Goal: Task Accomplishment & Management: Manage account settings

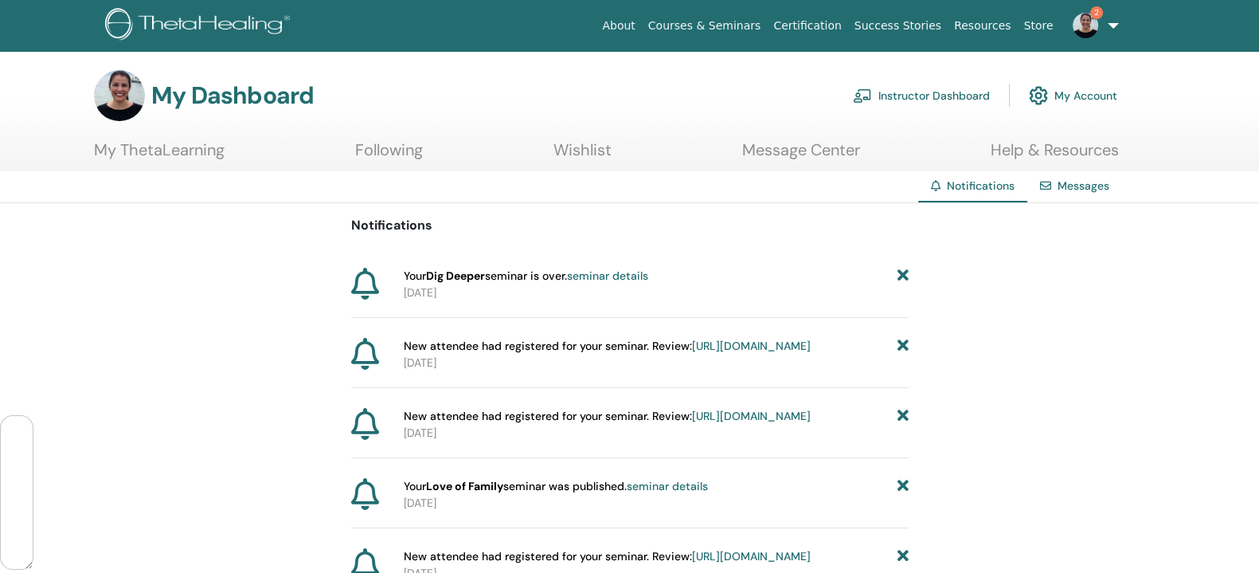
scroll to position [110909, 0]
click at [915, 95] on link "Instructor Dashboard" at bounding box center [921, 95] width 137 height 35
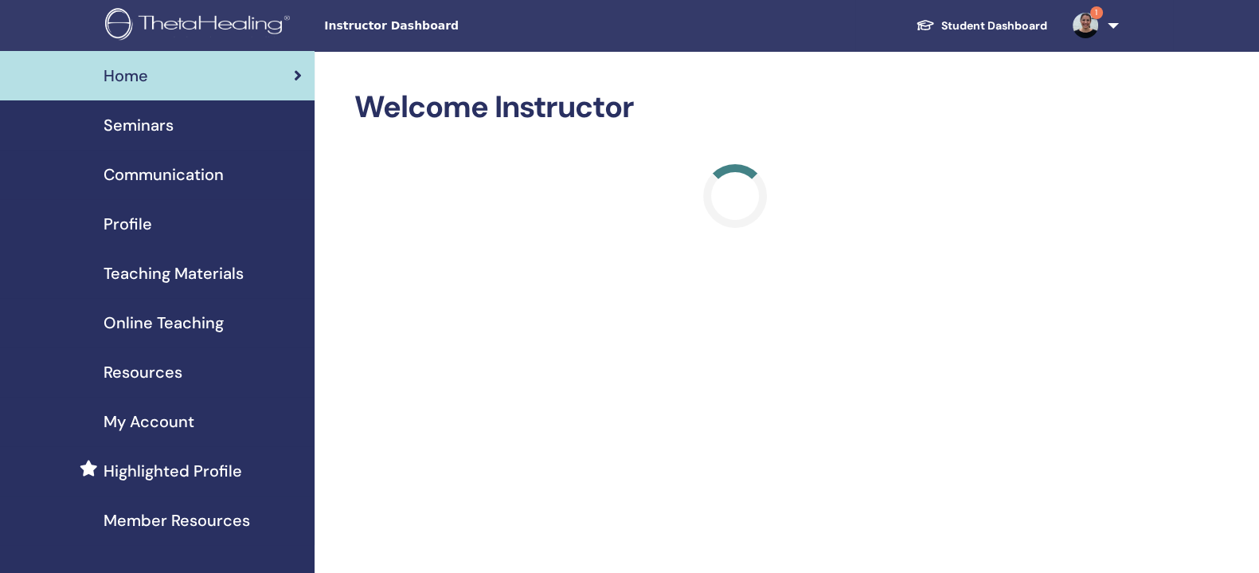
scroll to position [110909, 0]
click at [137, 123] on span "Seminars" at bounding box center [139, 125] width 70 height 24
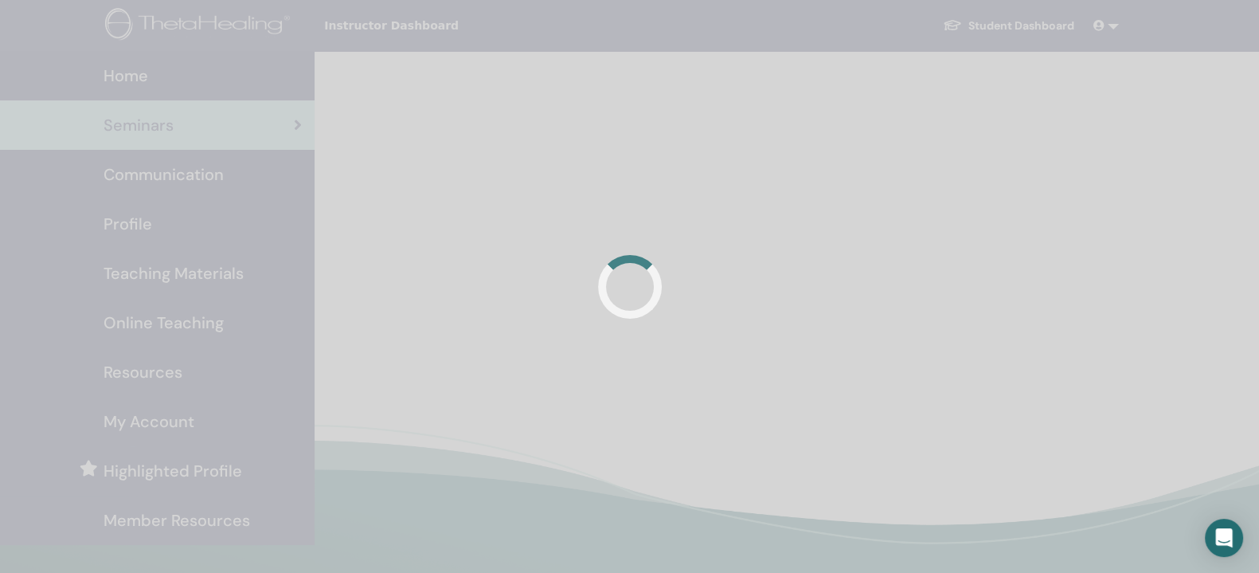
scroll to position [110909, 0]
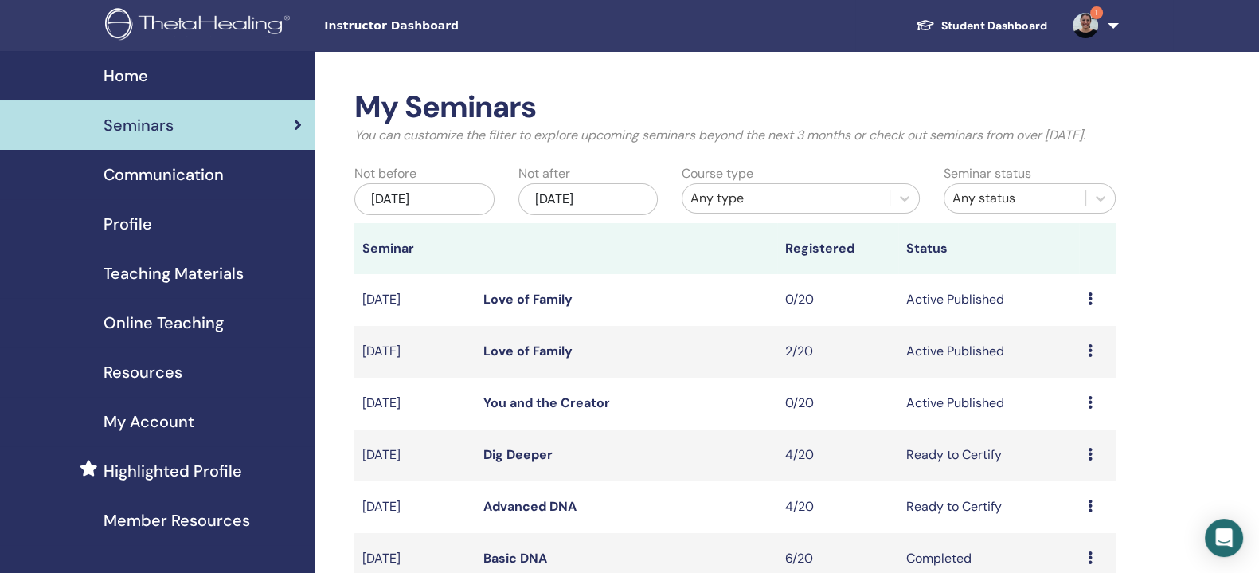
click at [458, 215] on div "Jun/22, 2025" at bounding box center [423, 199] width 139 height 32
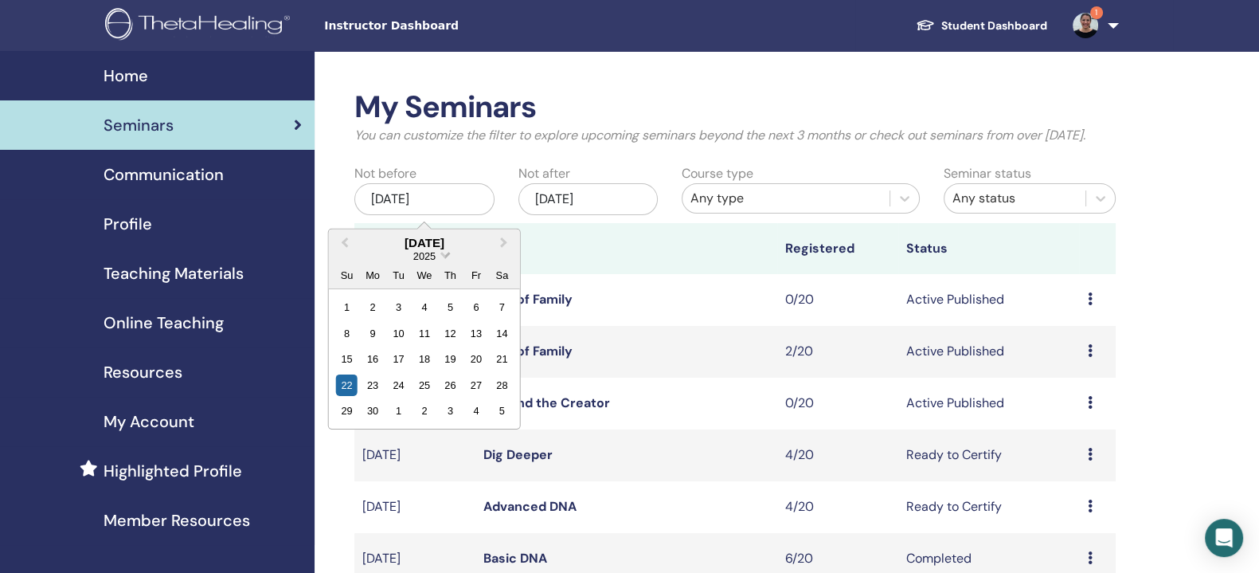
click at [430, 261] on span "2025" at bounding box center [424, 255] width 22 height 12
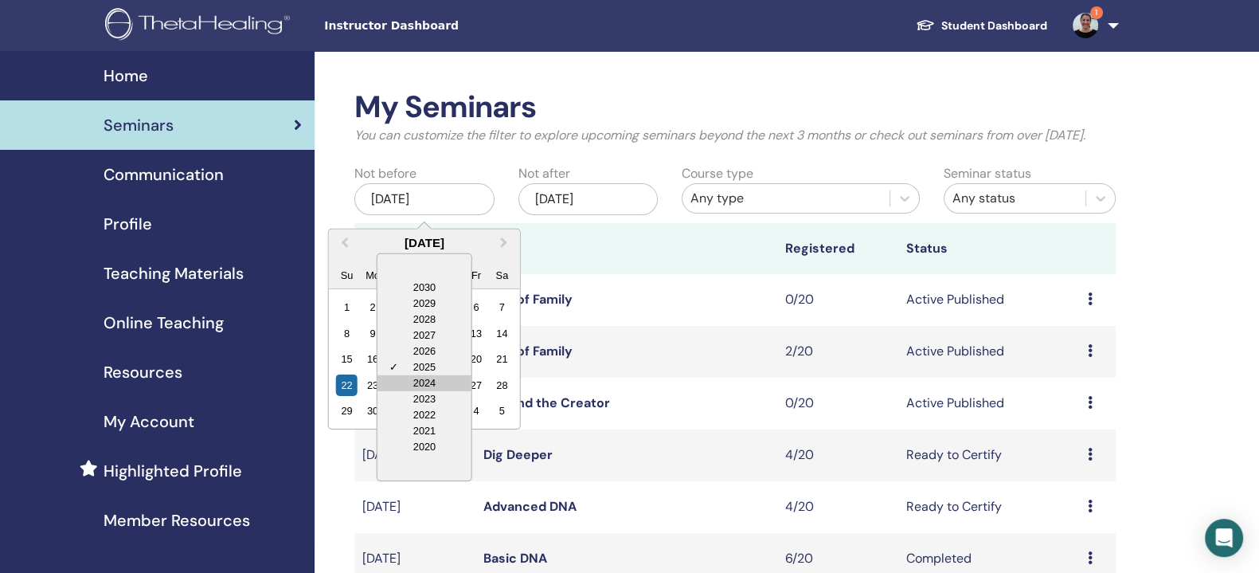
click at [429, 390] on div "2024" at bounding box center [424, 382] width 94 height 16
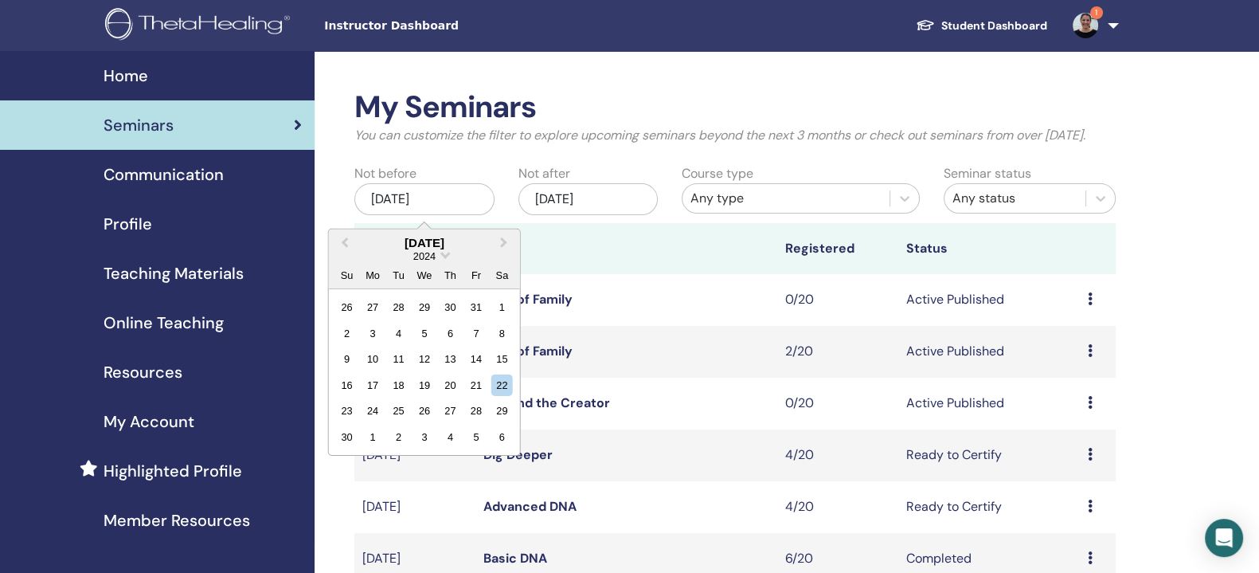
click at [795, 208] on div "Any type" at bounding box center [785, 198] width 191 height 19
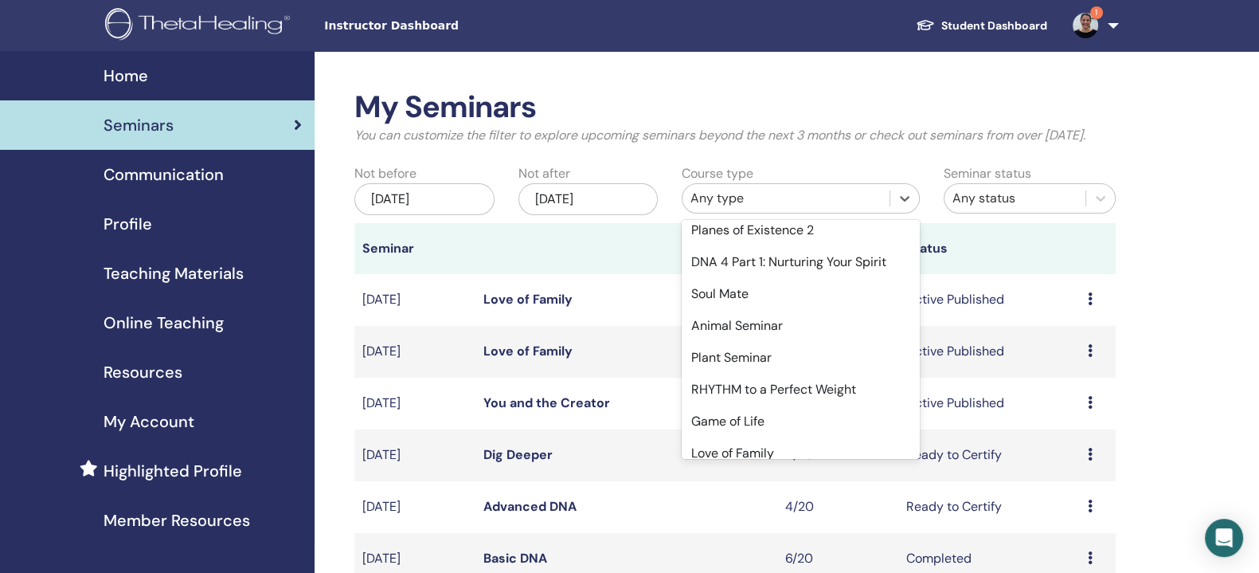
scroll to position [646, 0]
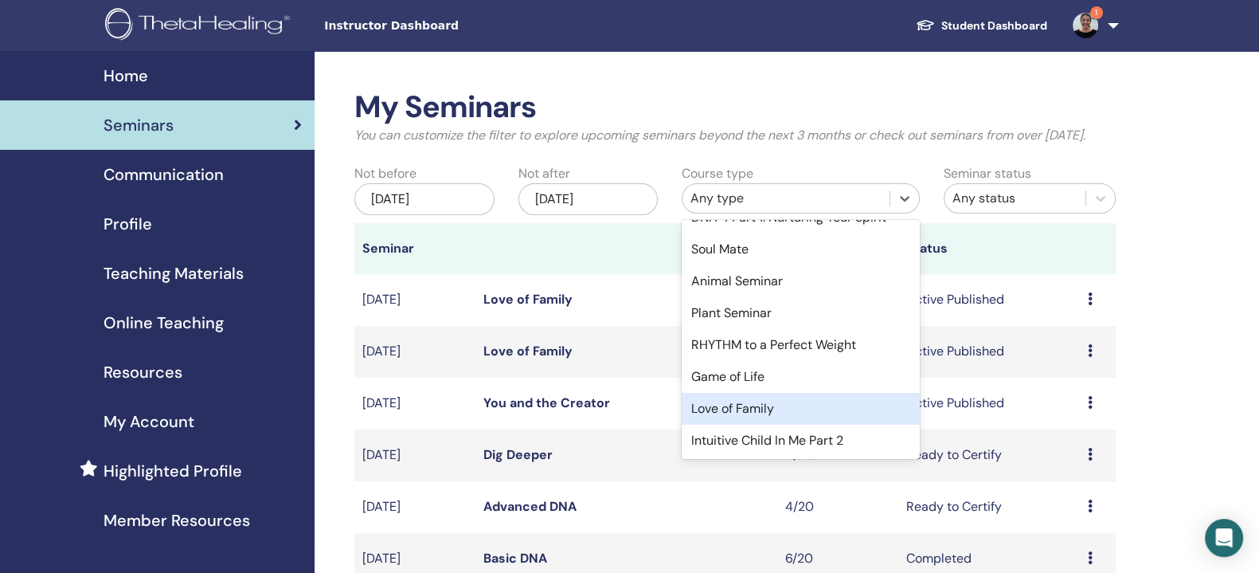
click at [824, 424] on div "Love of Family" at bounding box center [801, 409] width 238 height 32
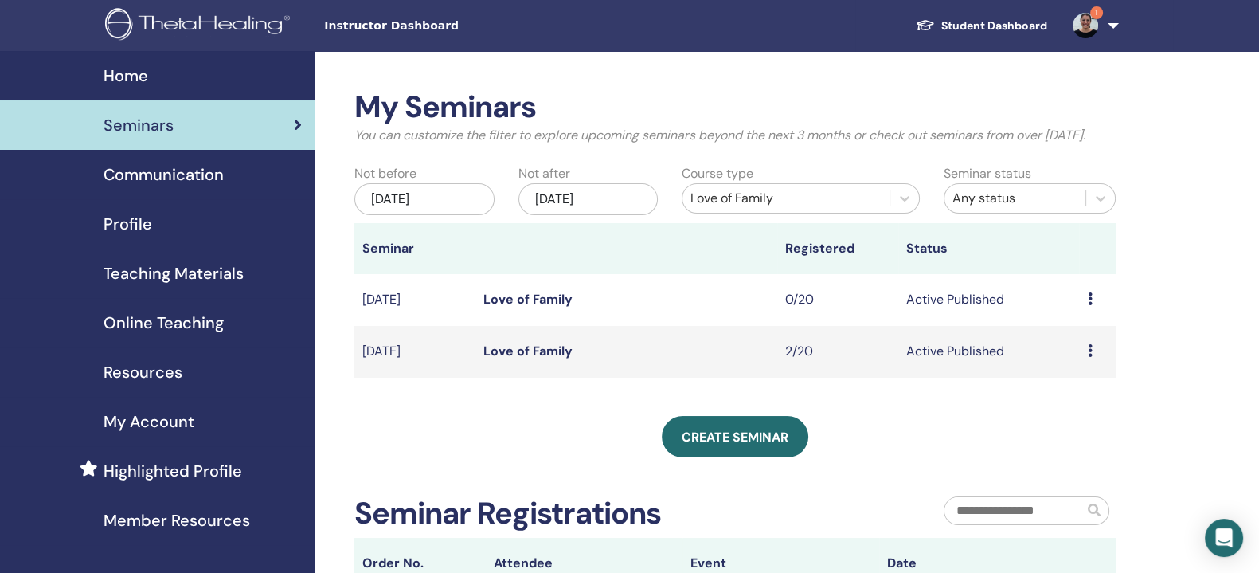
click at [464, 209] on div "Jun/22, 2025" at bounding box center [423, 199] width 139 height 32
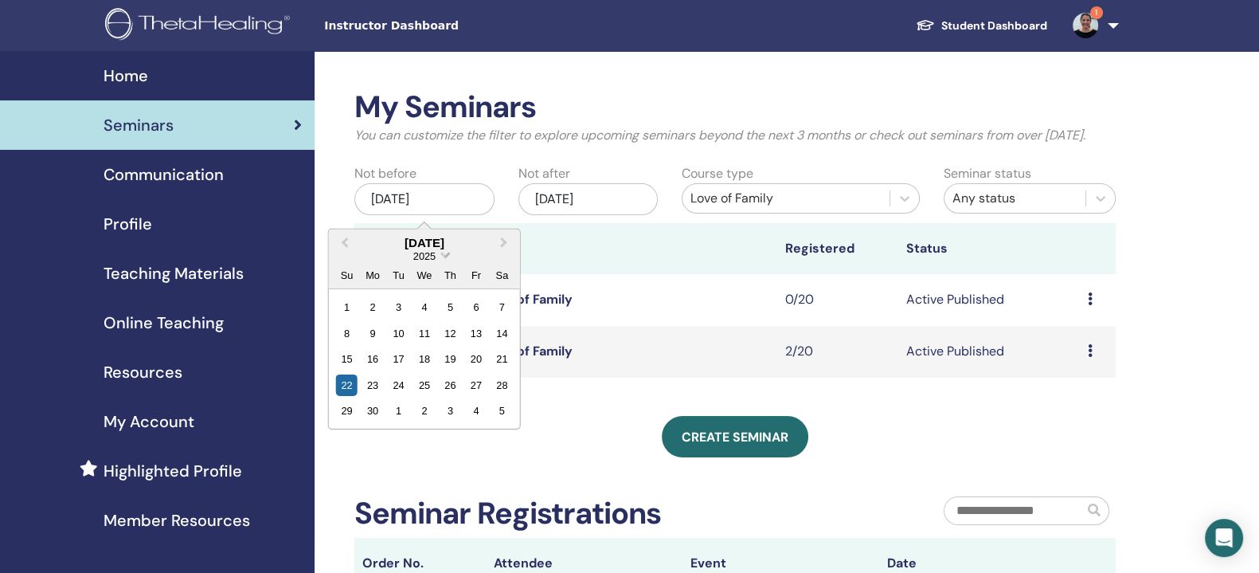
click at [428, 261] on span "2025" at bounding box center [424, 255] width 22 height 12
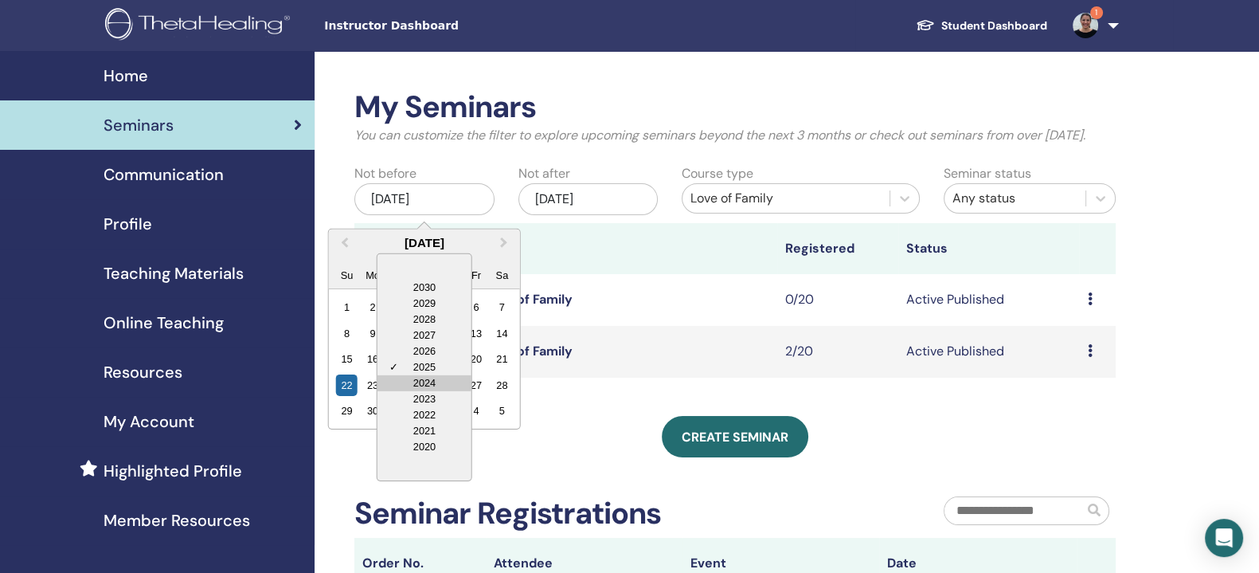
click at [436, 390] on div "2024" at bounding box center [424, 382] width 94 height 16
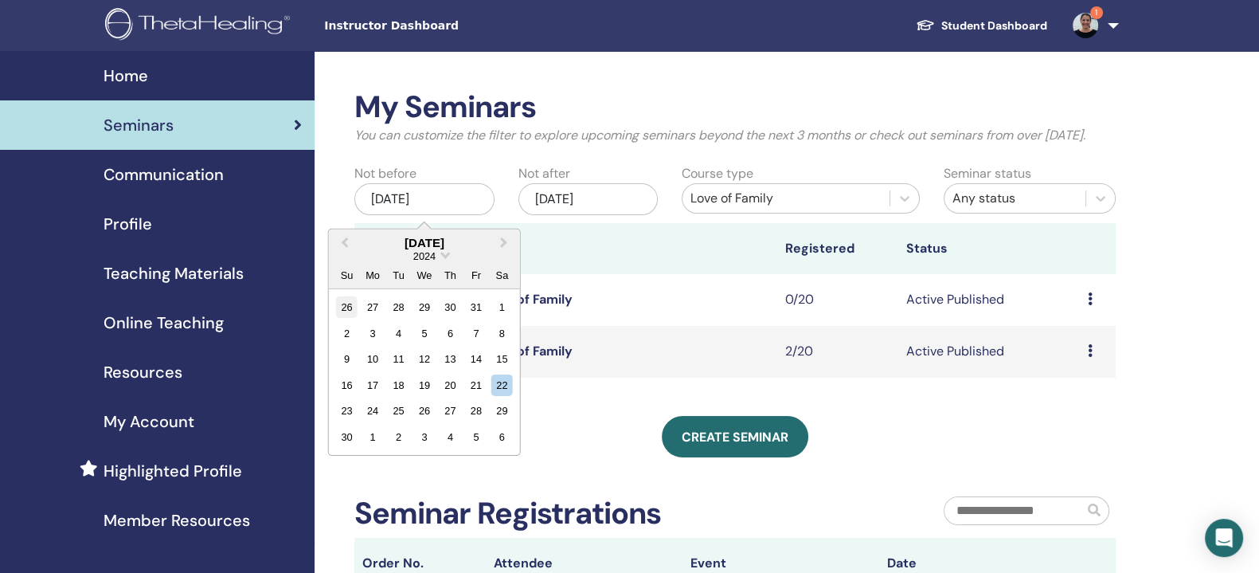
click at [342, 318] on div "26" at bounding box center [347, 307] width 22 height 22
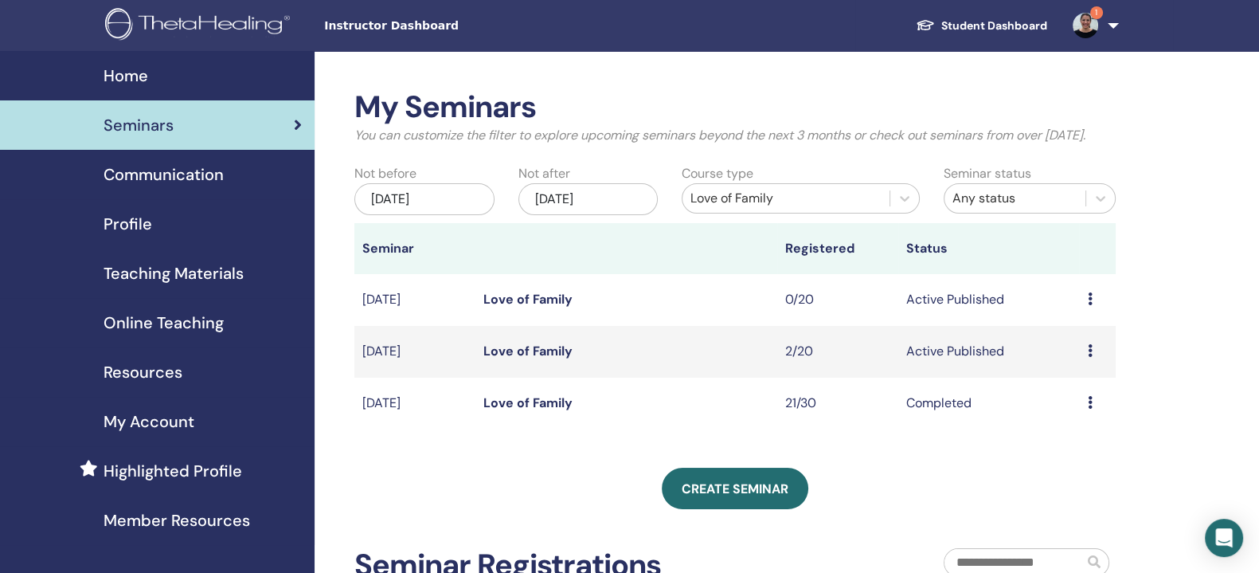
click at [1088, 409] on icon at bounding box center [1089, 402] width 5 height 13
click at [1083, 456] on link "Attendees" at bounding box center [1069, 460] width 61 height 17
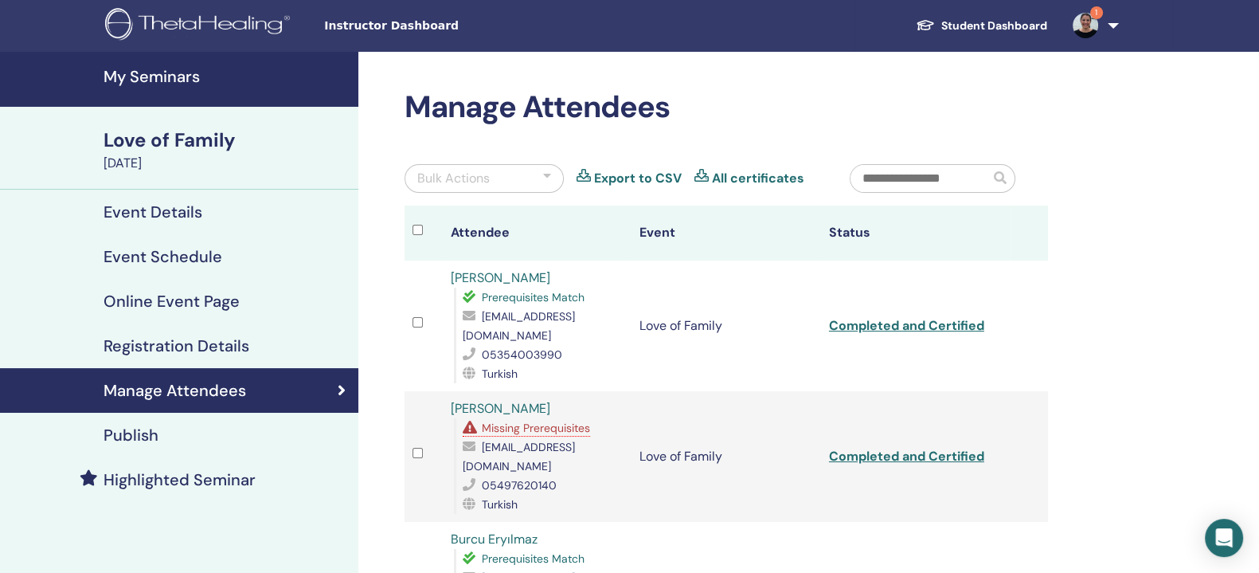
click at [644, 177] on link "Export to CSV" at bounding box center [638, 178] width 88 height 19
click at [175, 137] on div "Love of Family" at bounding box center [226, 140] width 245 height 27
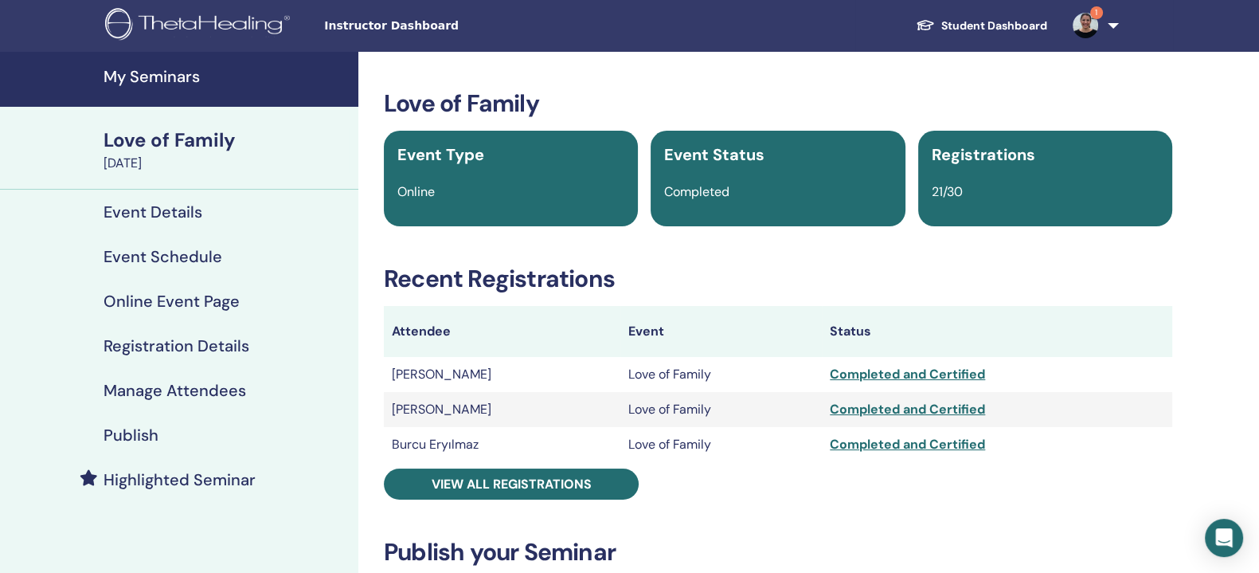
click at [1075, 21] on img at bounding box center [1085, 25] width 25 height 25
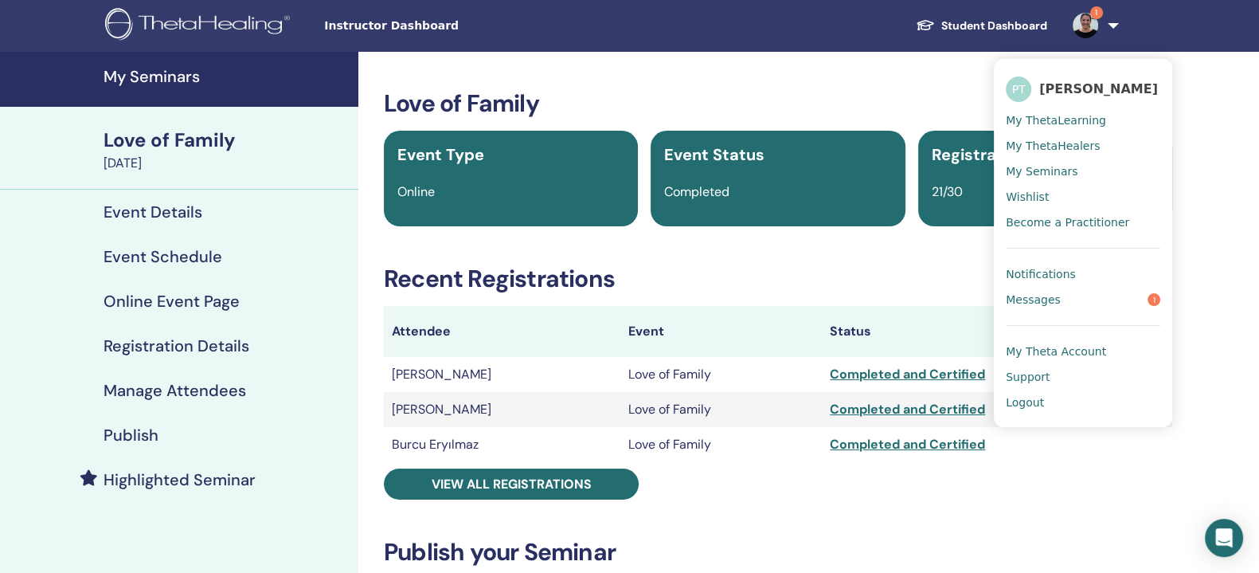
click at [1031, 292] on span "Messages" at bounding box center [1033, 299] width 55 height 14
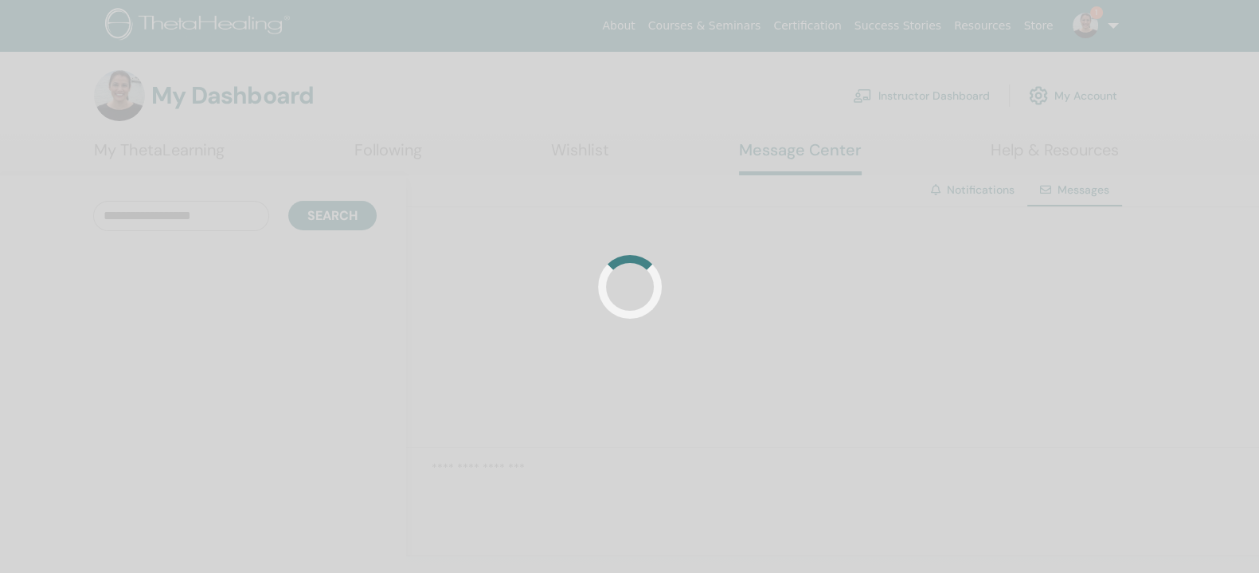
scroll to position [110908, 0]
